Goal: Check status: Check status

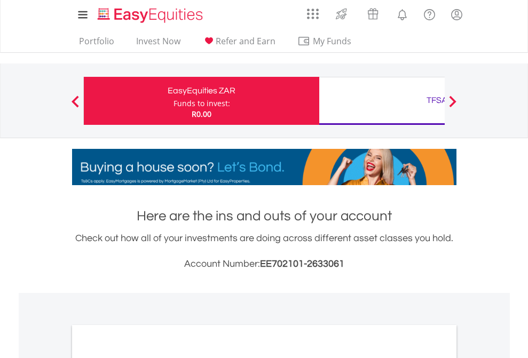
click at [173, 101] on div "Funds to invest:" at bounding box center [201, 103] width 57 height 11
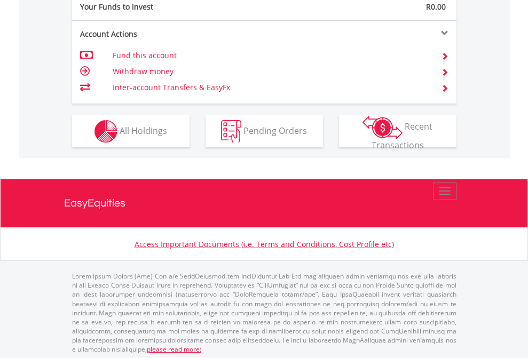
scroll to position [1065, 0]
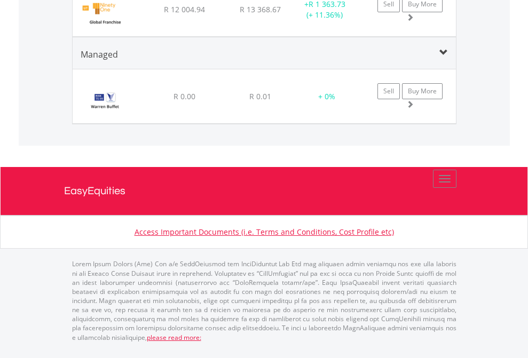
scroll to position [102, 167]
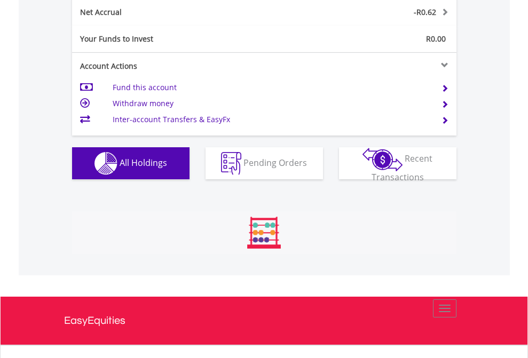
scroll to position [102, 167]
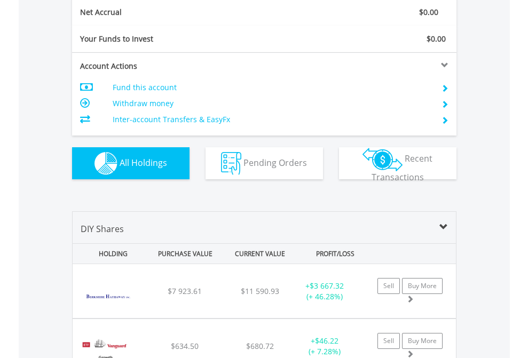
scroll to position [1208, 0]
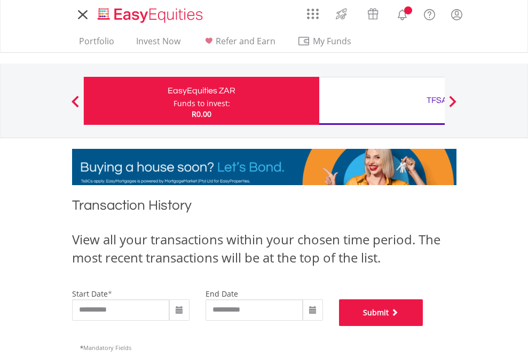
click at [423, 326] on button "Submit" at bounding box center [381, 312] width 84 height 27
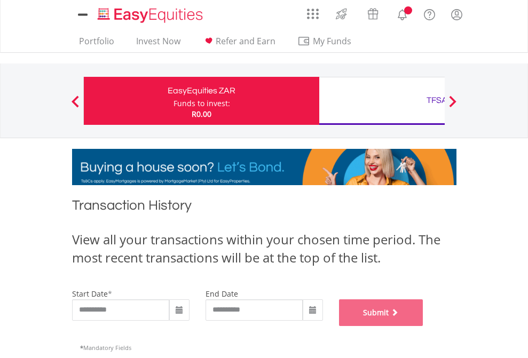
scroll to position [433, 0]
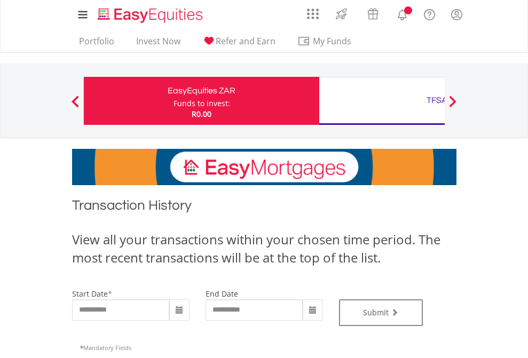
click at [381, 101] on div "TFSA" at bounding box center [436, 100] width 222 height 15
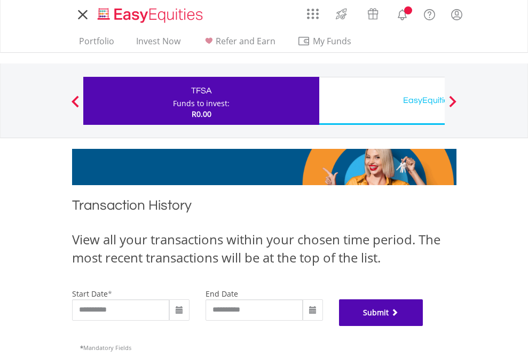
click at [423, 326] on button "Submit" at bounding box center [381, 312] width 84 height 27
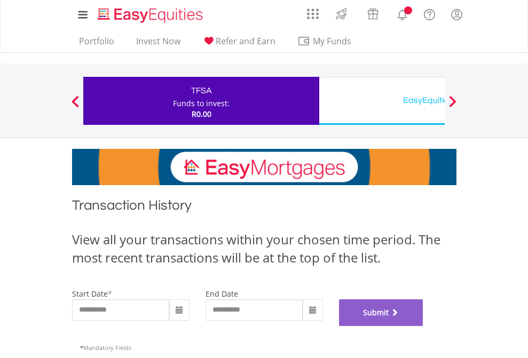
scroll to position [433, 0]
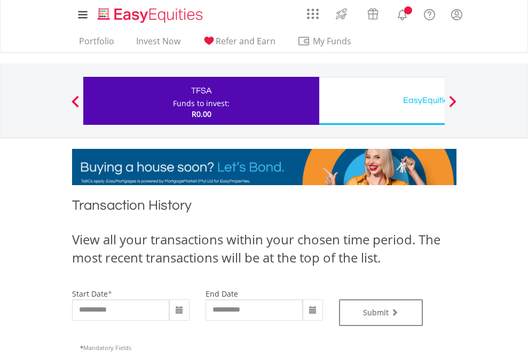
click at [381, 101] on div "EasyEquities USD" at bounding box center [436, 100] width 222 height 15
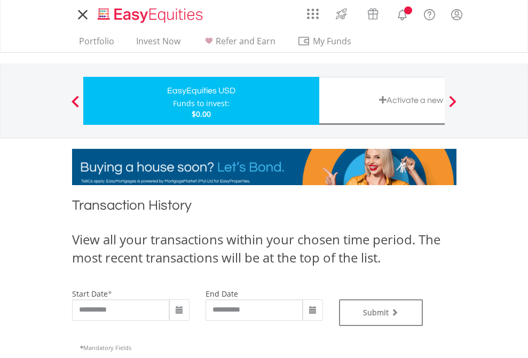
type input "**********"
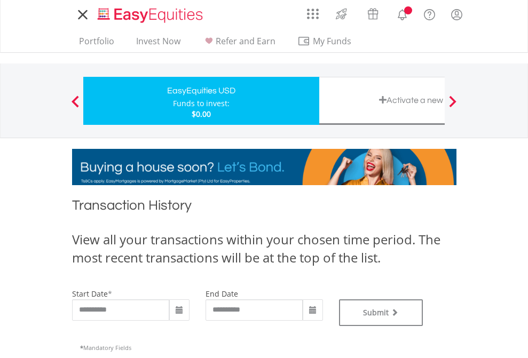
type input "**********"
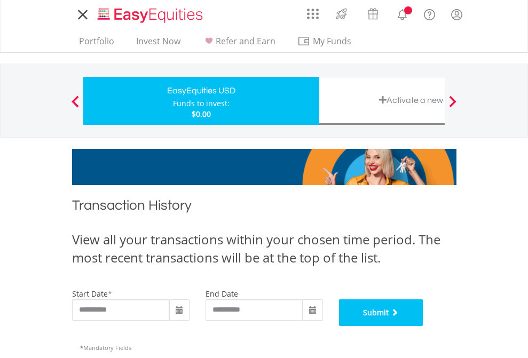
click at [423, 326] on button "Submit" at bounding box center [381, 312] width 84 height 27
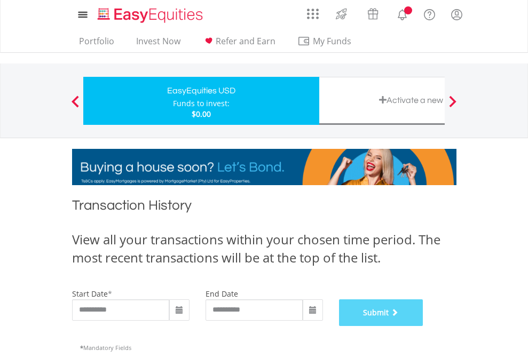
scroll to position [433, 0]
